Goal: Information Seeking & Learning: Learn about a topic

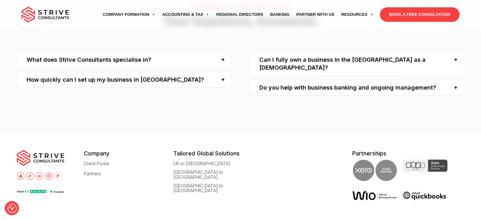
scroll to position [1906, 0]
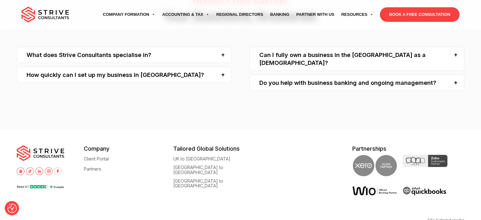
click at [36, 167] on img at bounding box center [39, 171] width 8 height 8
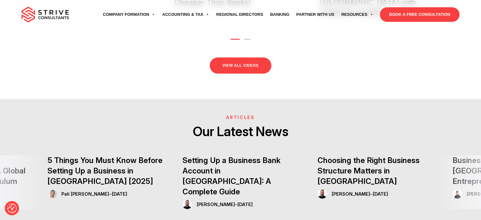
scroll to position [1368, 0]
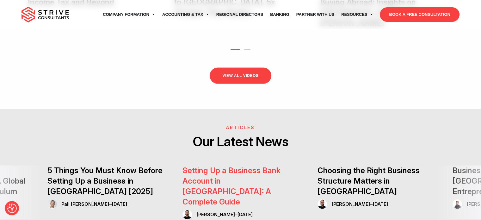
click at [253, 166] on link "Setting Up a Business Bank Account in [GEOGRAPHIC_DATA]: A Complete Guide" at bounding box center [232, 186] width 98 height 41
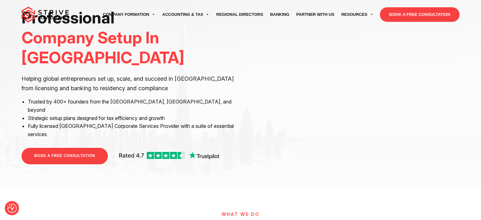
scroll to position [0, 0]
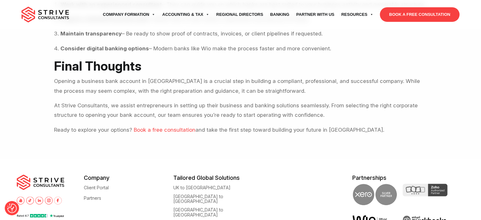
scroll to position [783, 0]
